Goal: Information Seeking & Learning: Find specific fact

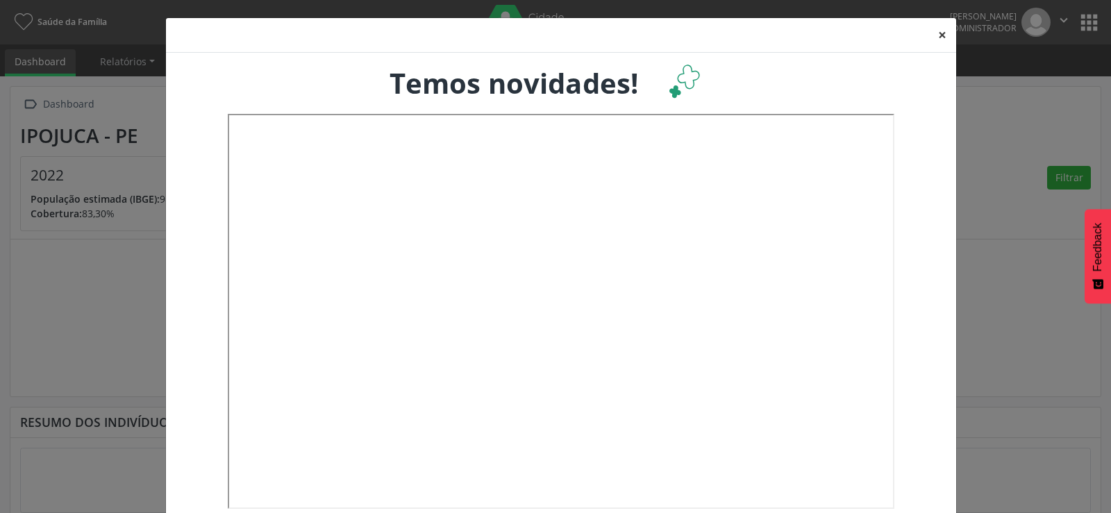
click at [934, 37] on button "×" at bounding box center [942, 35] width 28 height 34
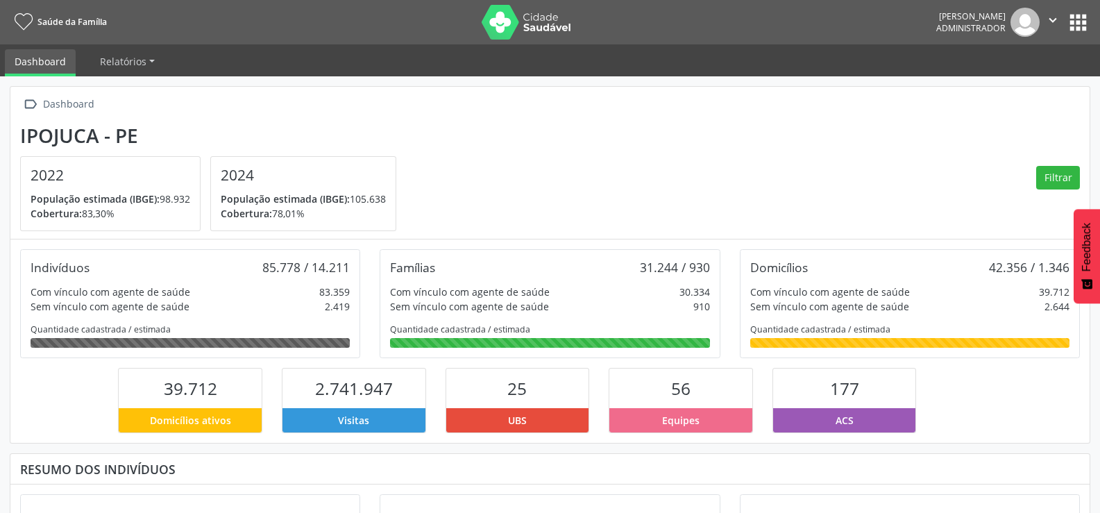
click at [1079, 18] on button "apps" at bounding box center [1078, 22] width 24 height 24
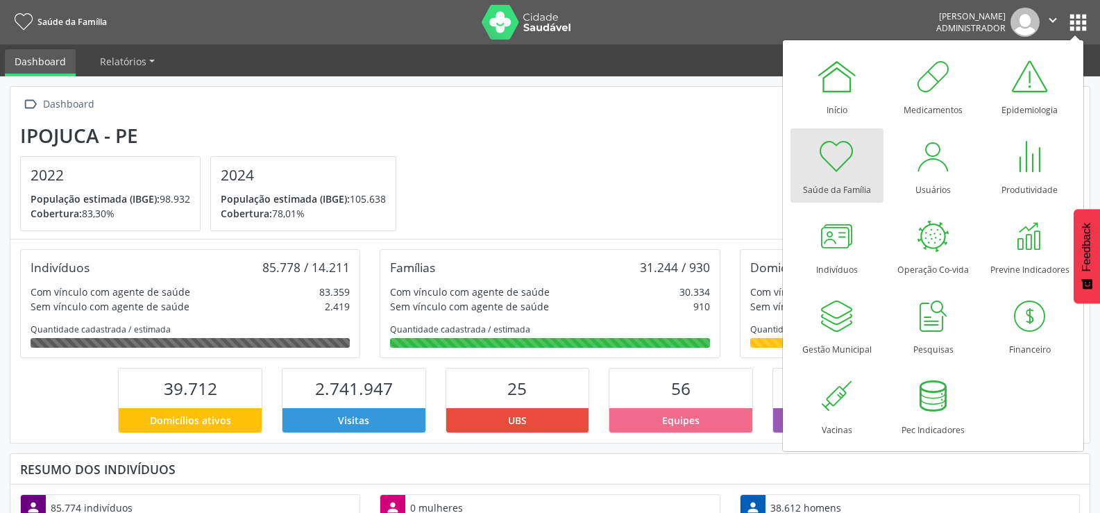
scroll to position [230, 360]
click at [837, 332] on div at bounding box center [837, 316] width 42 height 42
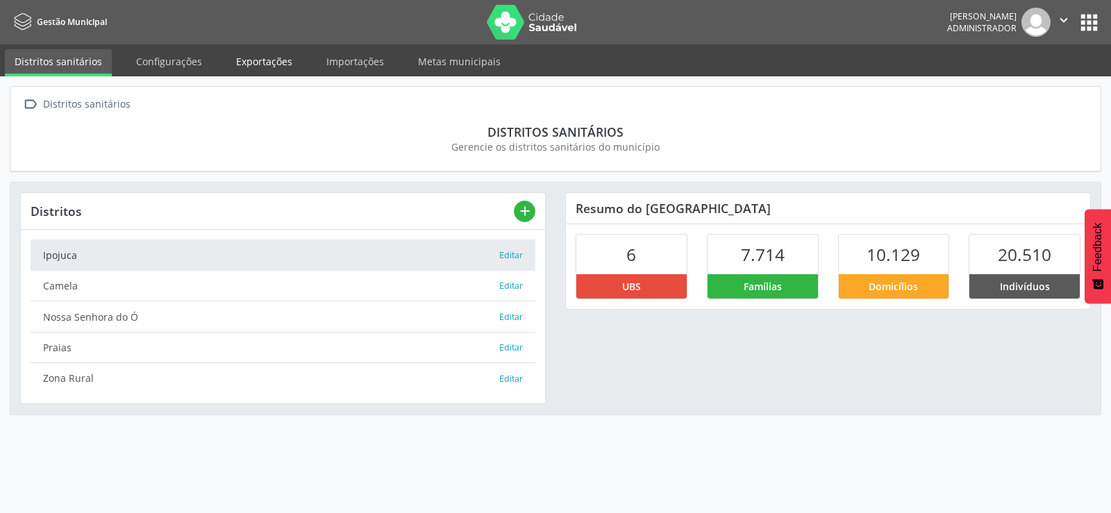
click at [272, 65] on link "Exportações" at bounding box center [264, 61] width 76 height 24
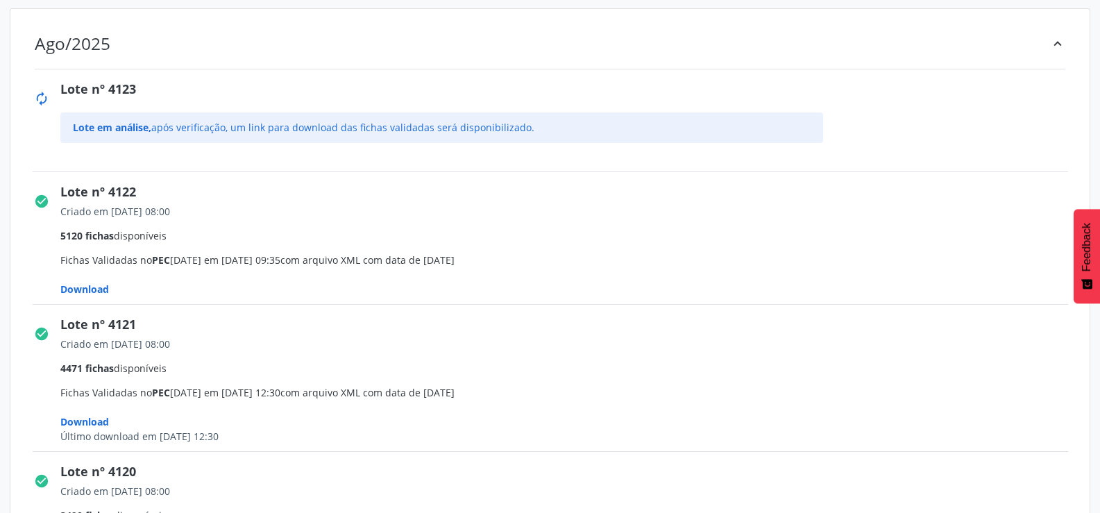
scroll to position [347, 0]
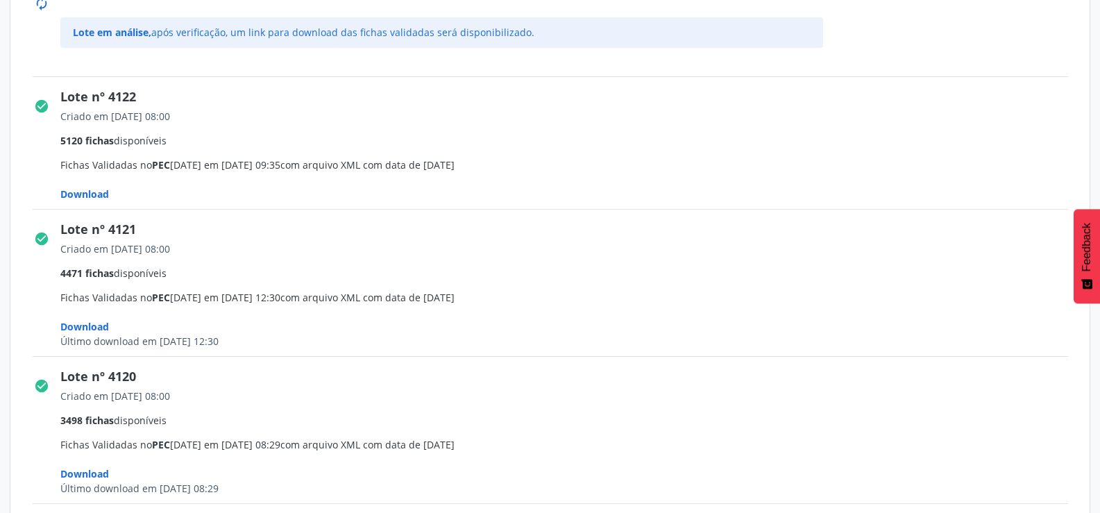
click at [87, 192] on span "Download" at bounding box center [84, 193] width 49 height 13
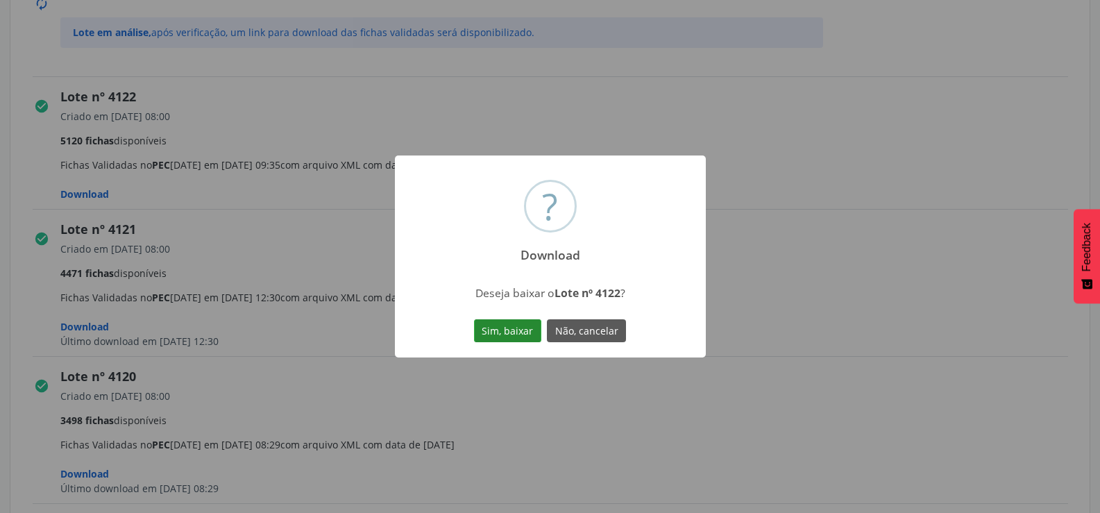
click at [521, 325] on button "Sim, baixar" at bounding box center [507, 331] width 67 height 24
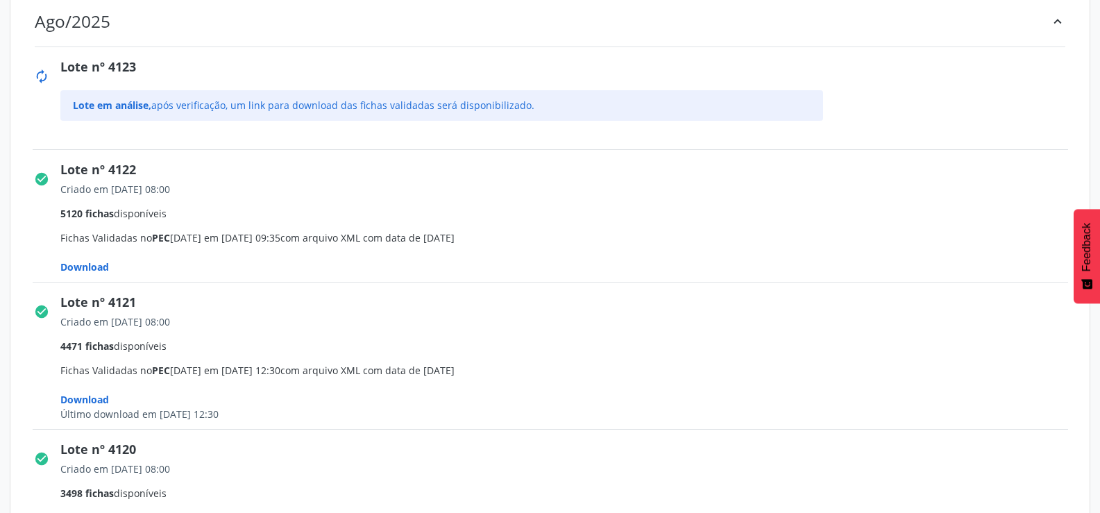
scroll to position [0, 0]
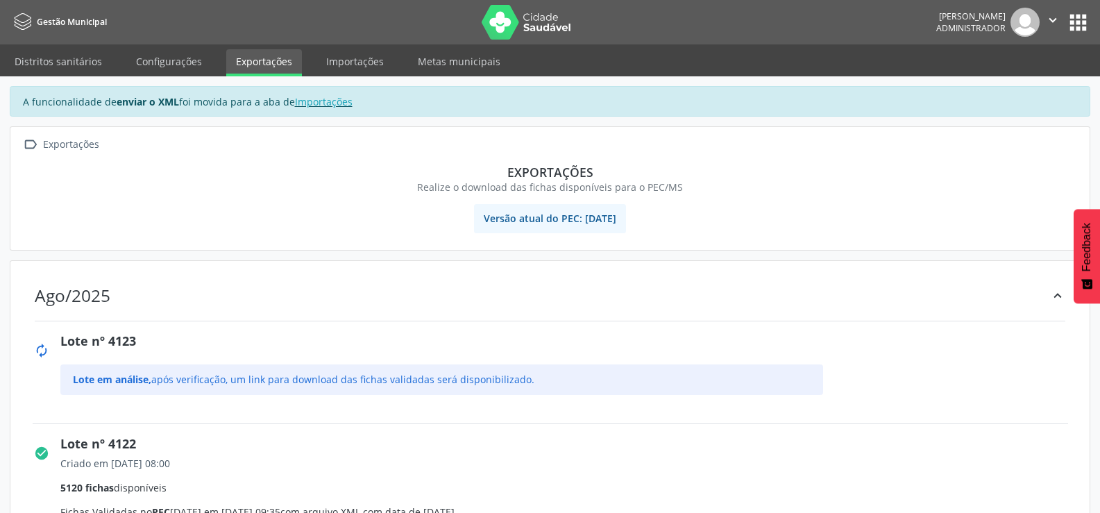
click at [1078, 17] on button "apps" at bounding box center [1078, 22] width 24 height 24
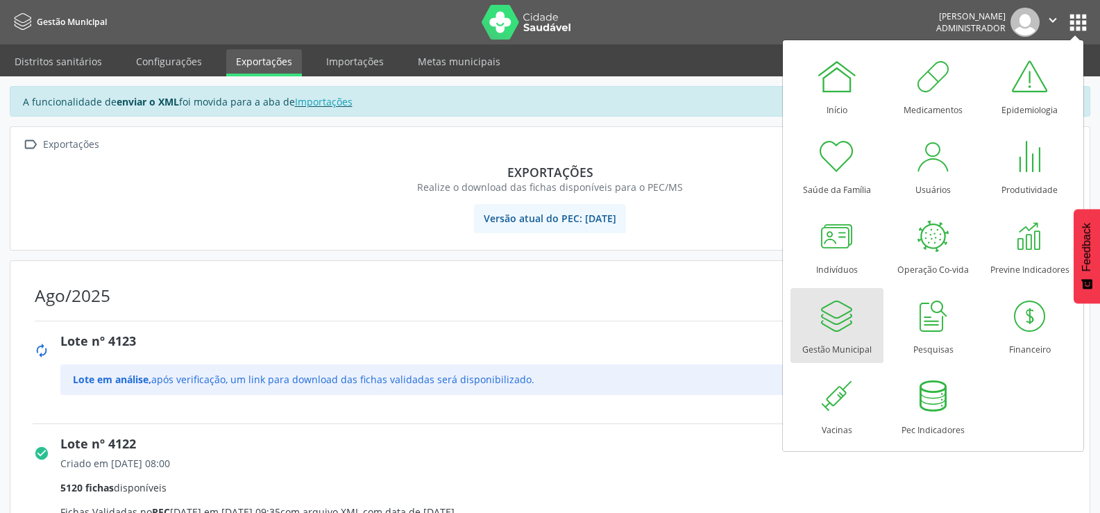
click at [833, 312] on div at bounding box center [837, 316] width 42 height 42
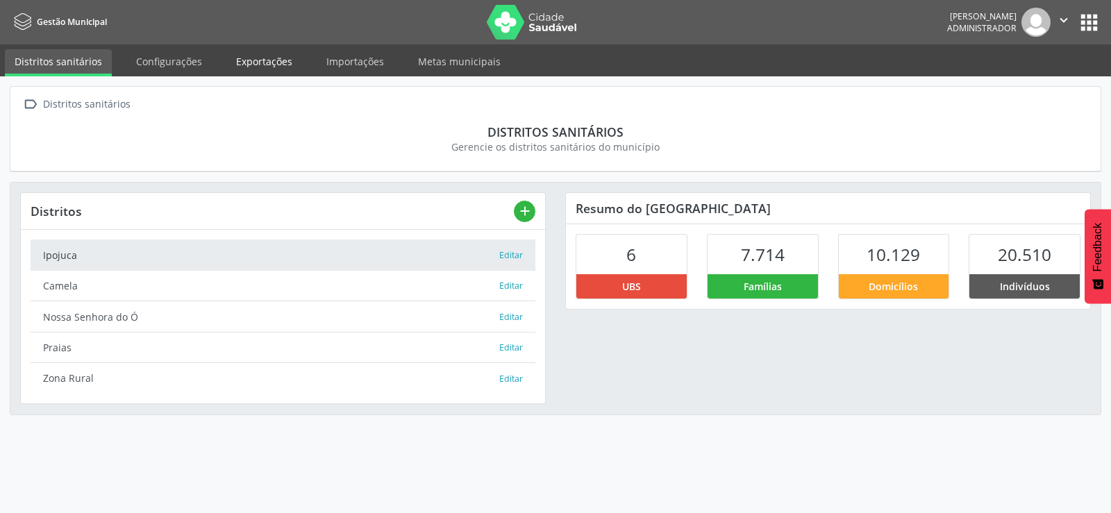
click at [269, 67] on link "Exportações" at bounding box center [264, 61] width 76 height 24
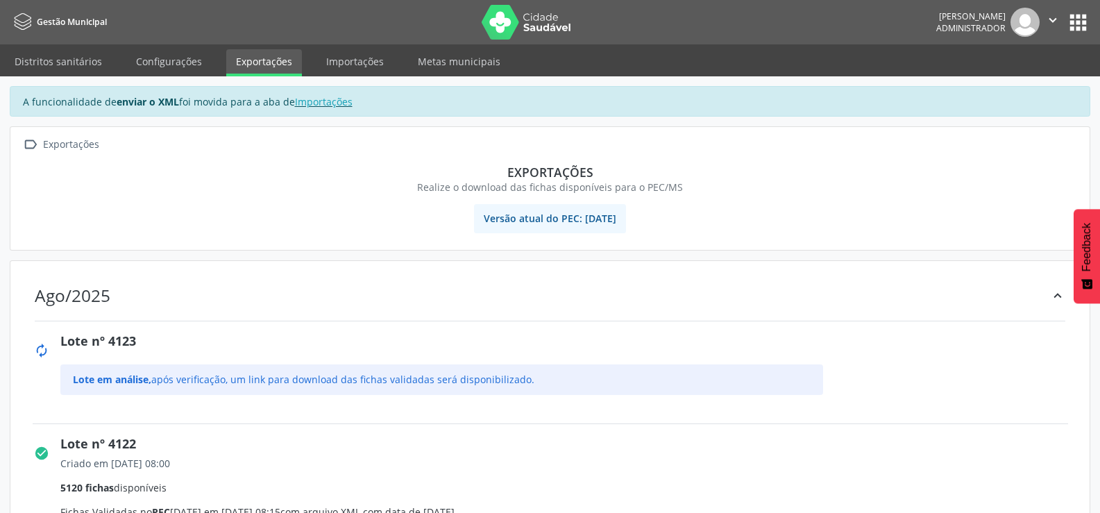
click at [1060, 15] on icon "" at bounding box center [1053, 19] width 15 height 15
click at [1080, 20] on button "apps" at bounding box center [1078, 22] width 24 height 24
click at [1068, 27] on button "apps" at bounding box center [1078, 22] width 24 height 24
click at [1071, 24] on button "apps" at bounding box center [1078, 22] width 24 height 24
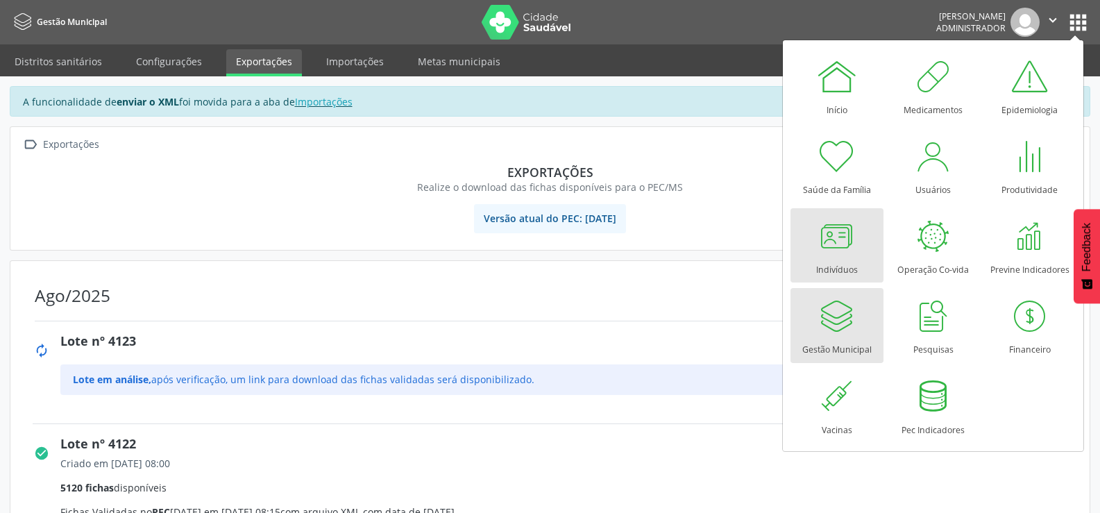
click at [839, 236] on div at bounding box center [837, 236] width 42 height 42
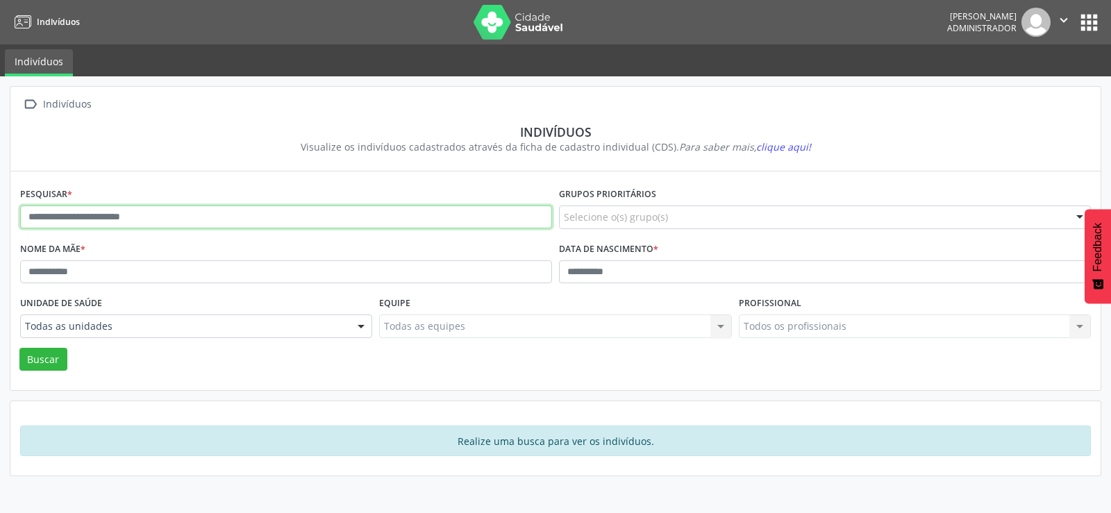
click at [216, 224] on input "text" at bounding box center [286, 217] width 532 height 24
type input "********"
click at [19, 348] on button "Buscar" at bounding box center [43, 360] width 48 height 24
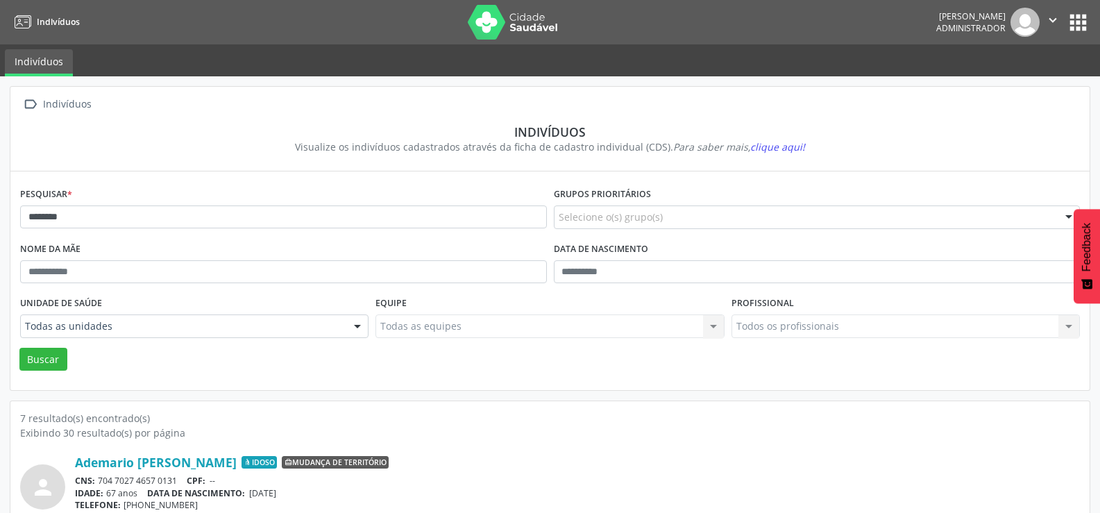
click at [1082, 16] on button "apps" at bounding box center [1078, 22] width 24 height 24
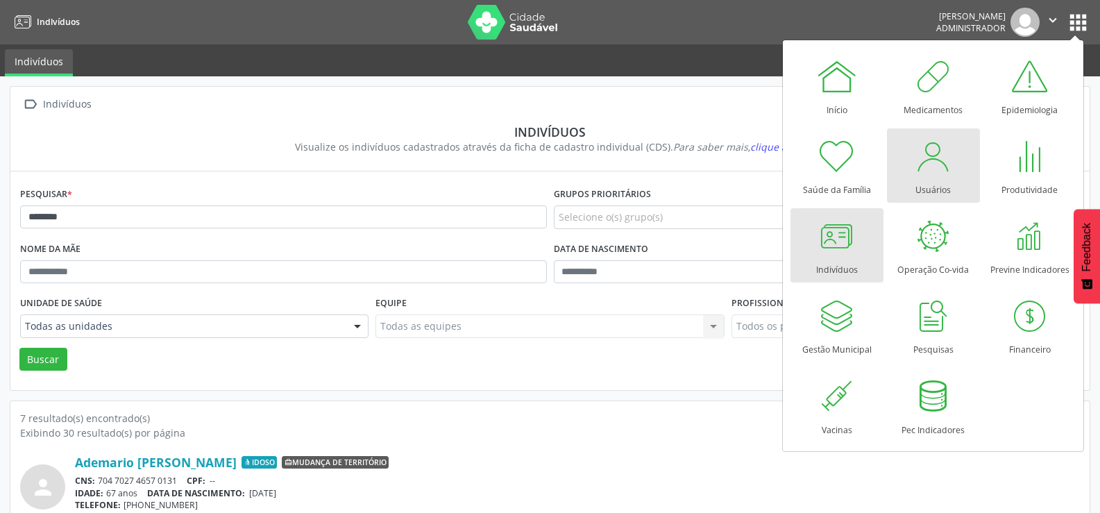
click at [941, 174] on div at bounding box center [934, 156] width 42 height 42
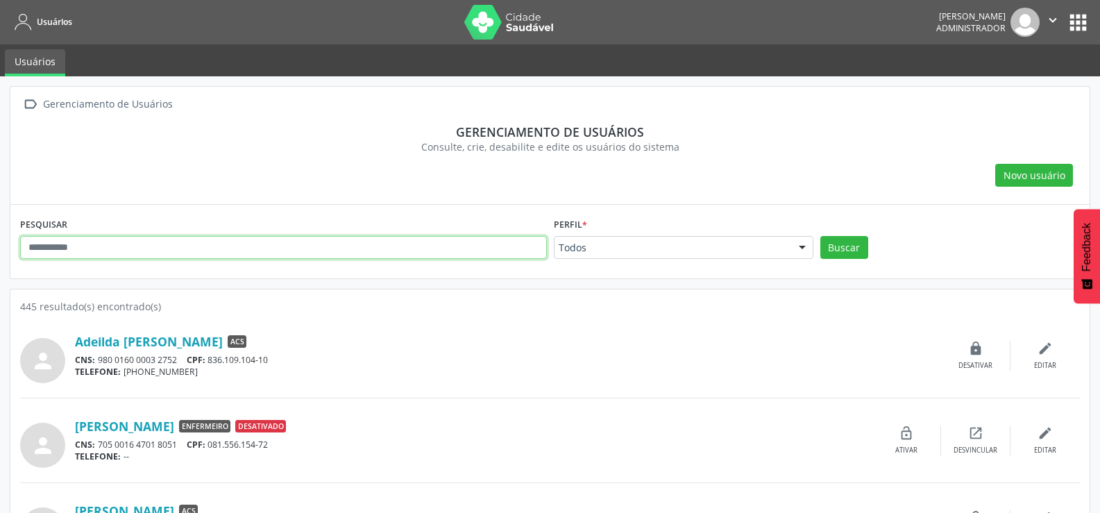
click at [228, 240] on input "text" at bounding box center [283, 248] width 527 height 24
type input "******"
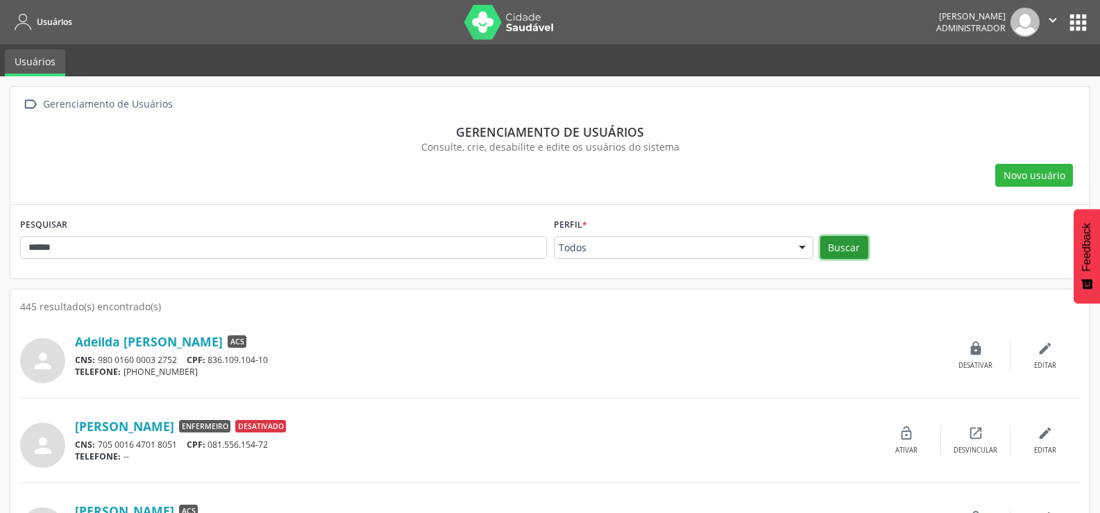
click at [832, 237] on button "Buscar" at bounding box center [845, 248] width 48 height 24
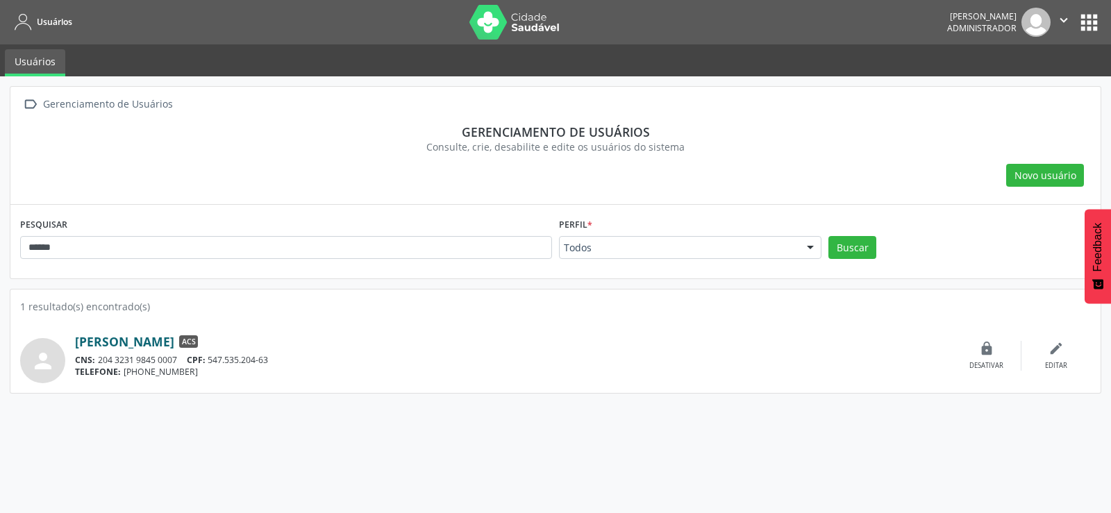
click at [152, 337] on link "[PERSON_NAME]" at bounding box center [124, 341] width 99 height 15
click at [1086, 31] on button "apps" at bounding box center [1089, 22] width 24 height 24
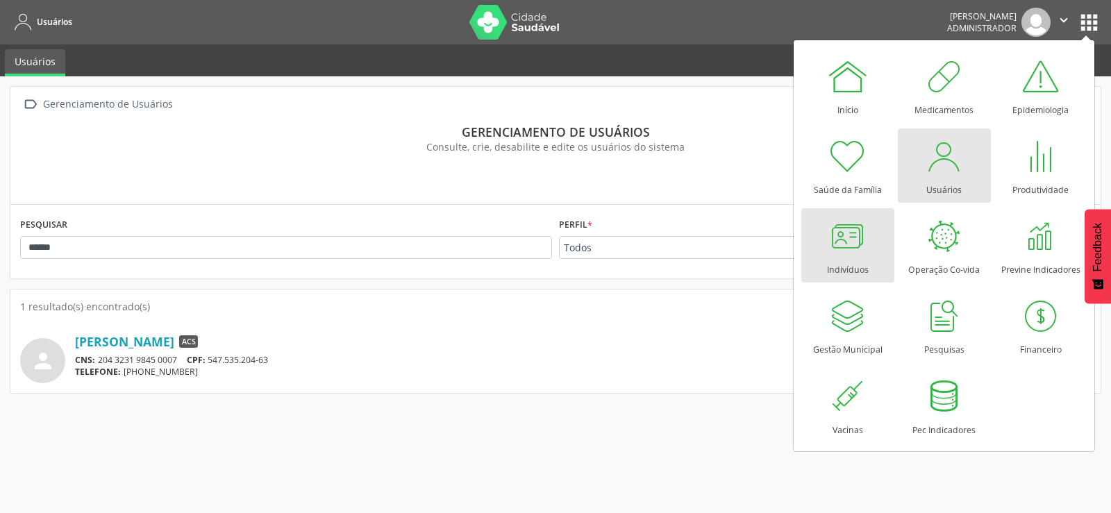
click at [833, 266] on div "Indivíduos" at bounding box center [848, 266] width 42 height 19
